Goal: Transaction & Acquisition: Purchase product/service

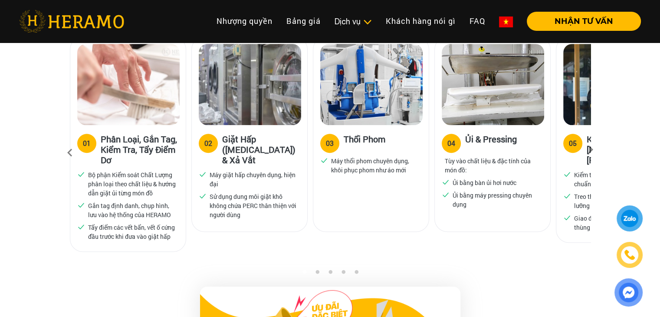
scroll to position [520, 0]
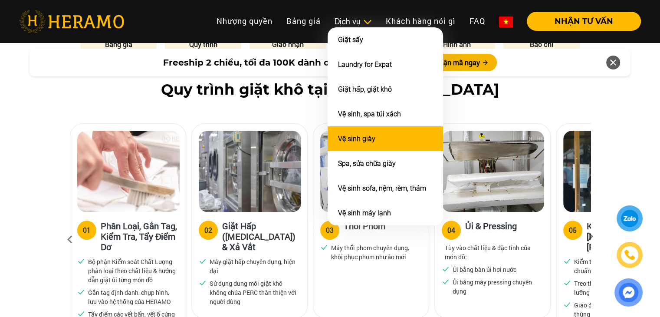
click at [378, 140] on li "Vệ sinh giày" at bounding box center [384, 138] width 115 height 25
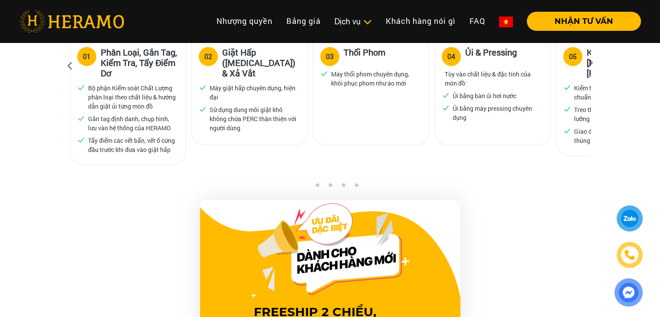
scroll to position [737, 0]
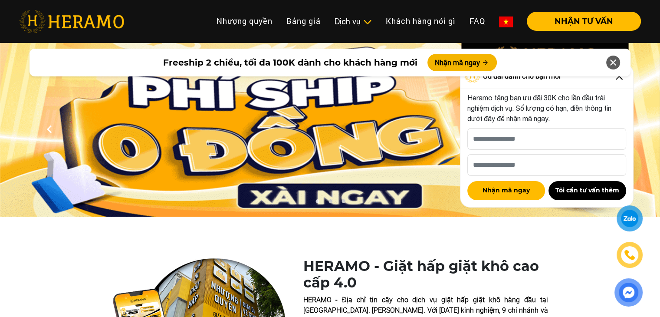
scroll to position [173, 0]
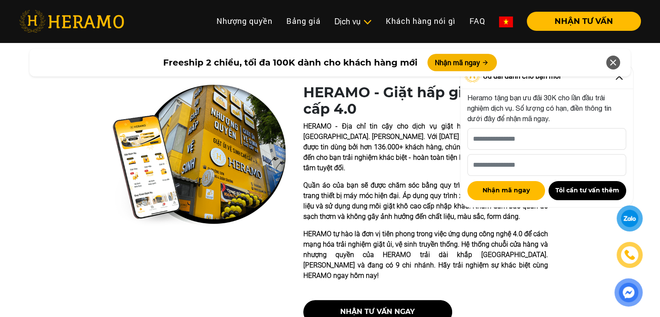
click at [614, 63] on icon at bounding box center [613, 63] width 10 height 16
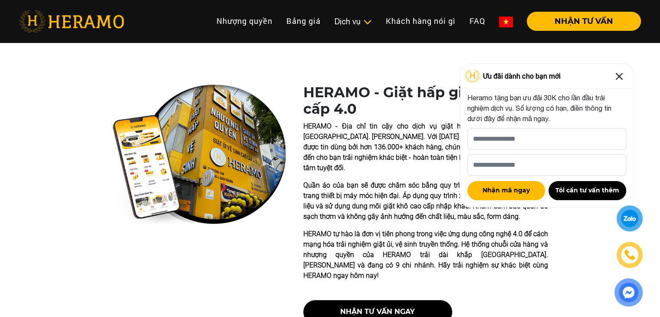
click at [618, 75] on img at bounding box center [619, 76] width 14 height 14
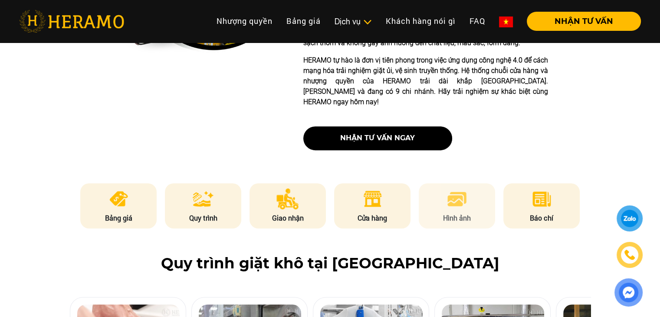
scroll to position [434, 0]
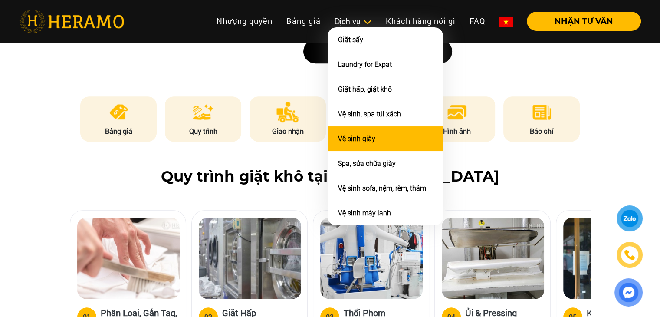
click at [368, 126] on li "Vệ sinh giày" at bounding box center [384, 138] width 115 height 25
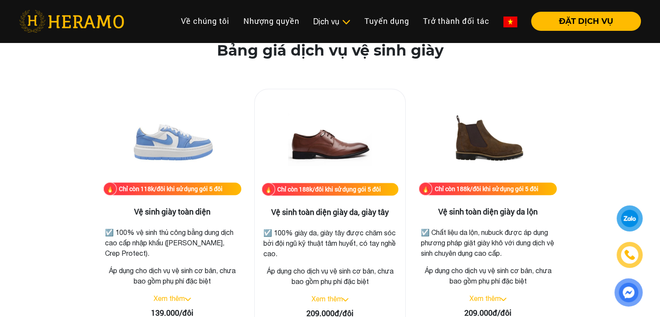
scroll to position [1258, 0]
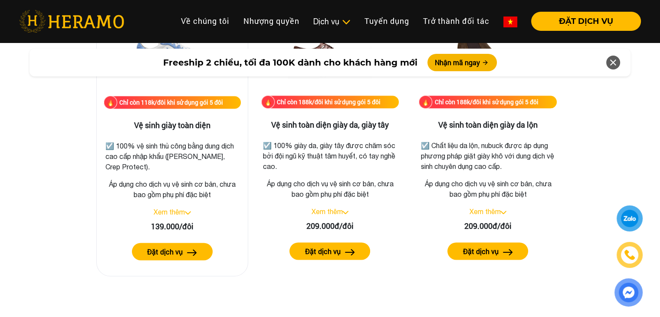
click at [183, 212] on link "Xem thêm" at bounding box center [169, 212] width 31 height 8
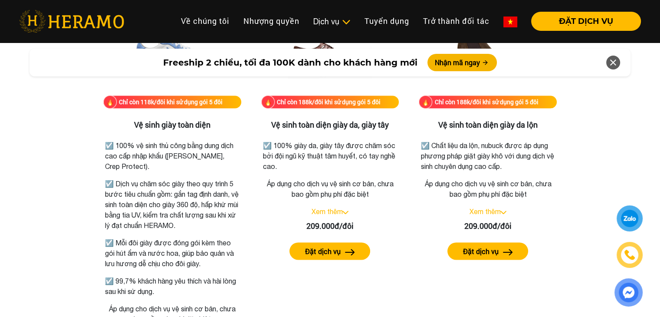
scroll to position [1301, 0]
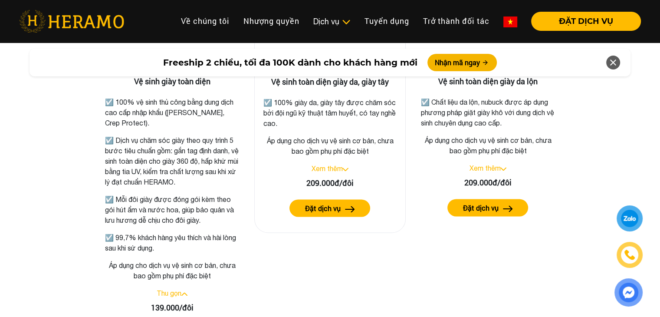
click at [335, 169] on link "Xem thêm" at bounding box center [326, 168] width 31 height 8
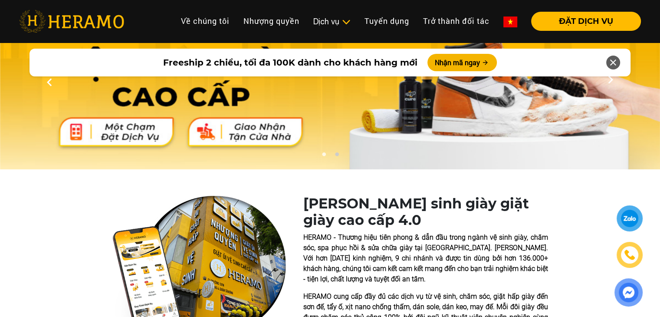
scroll to position [0, 0]
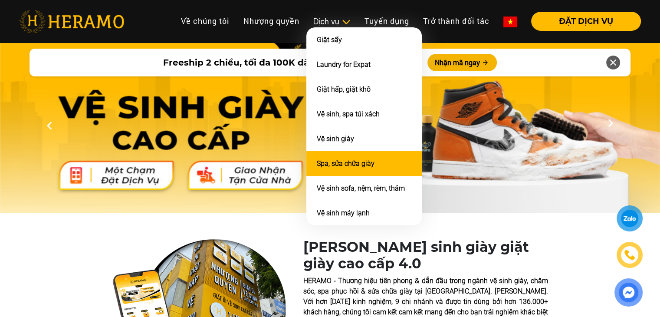
click at [349, 159] on link "Spa, sửa chữa giày" at bounding box center [346, 163] width 58 height 8
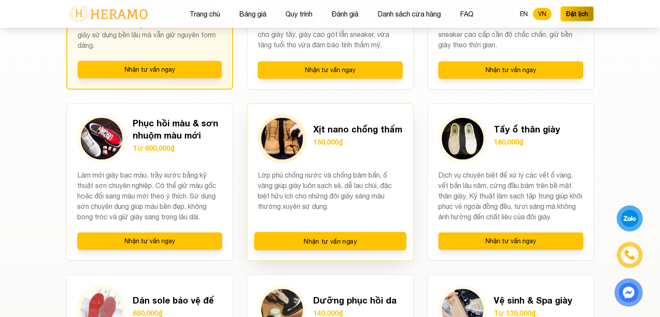
scroll to position [911, 0]
